Goal: Information Seeking & Learning: Learn about a topic

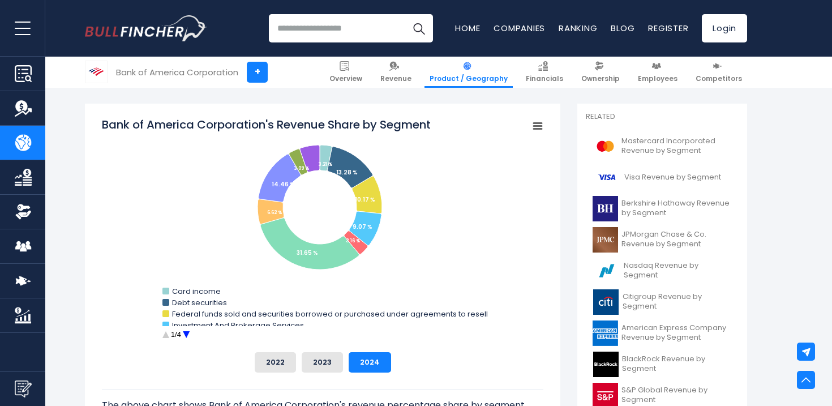
scroll to position [308, 0]
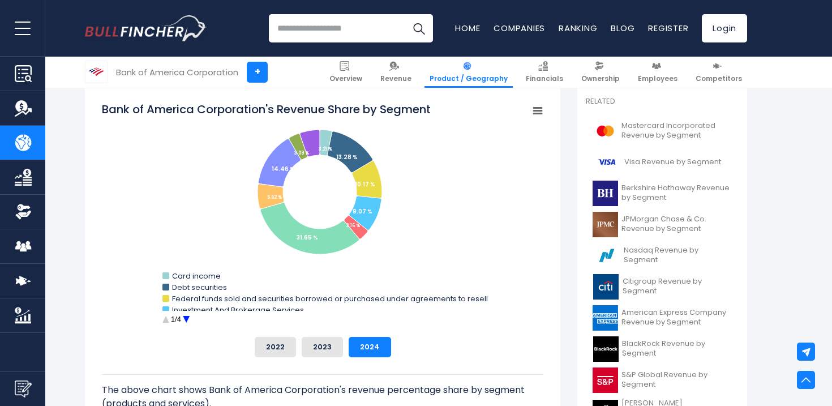
click at [185, 317] on circle "Bank of America Corporation's Revenue Share by Segment" at bounding box center [187, 320] width 18 height 18
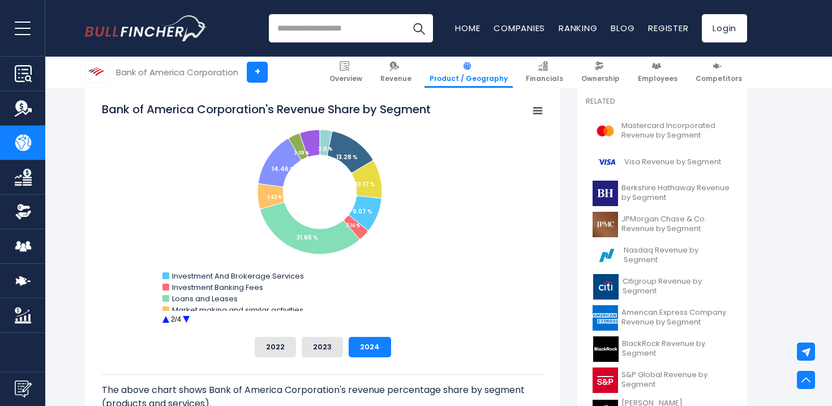
click at [185, 317] on circle "Bank of America Corporation's Revenue Share by Segment" at bounding box center [187, 320] width 18 height 18
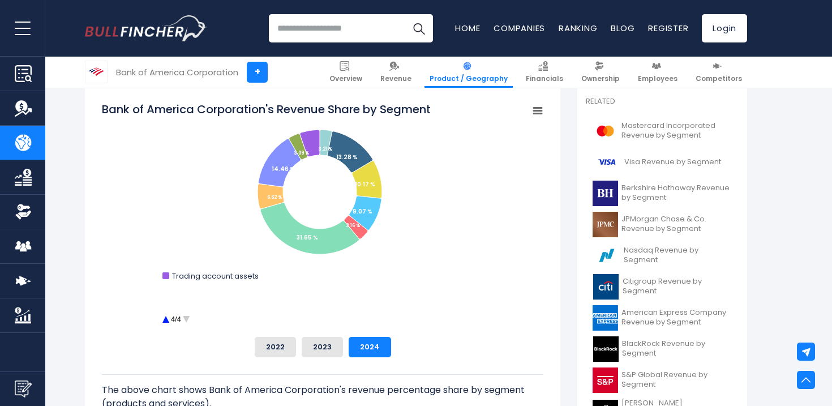
click at [164, 320] on circle "Bank of America Corporation's Revenue Share by Segment" at bounding box center [166, 320] width 18 height 18
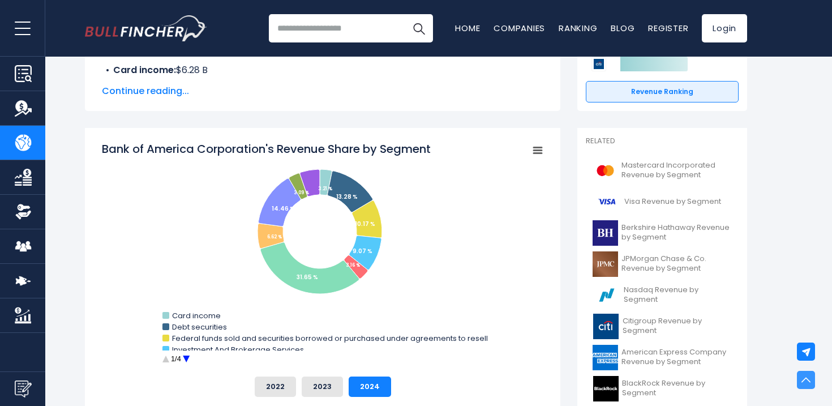
scroll to position [0, 0]
